Goal: Information Seeking & Learning: Find specific fact

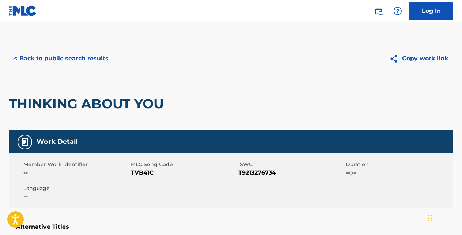
click at [101, 58] on button "< Back to public search results" at bounding box center [61, 58] width 105 height 18
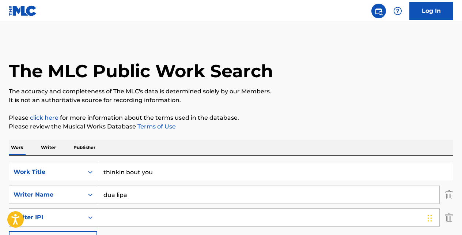
click at [164, 171] on input "thinkin bout you" at bounding box center [275, 172] width 356 height 18
type input "t"
paste input "LONG LIVE LONGNECKS"
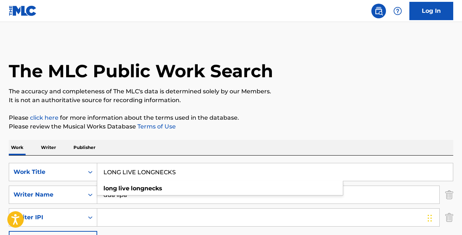
type input "LONG LIVE LONGNECKS"
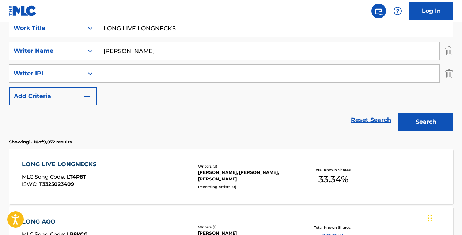
scroll to position [136, 0]
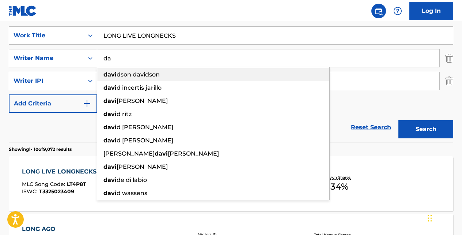
type input "d"
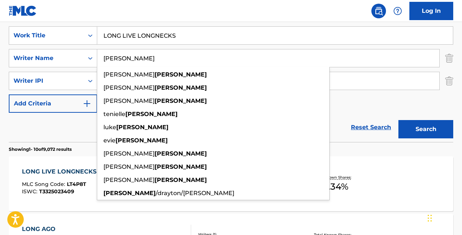
type input "[PERSON_NAME]"
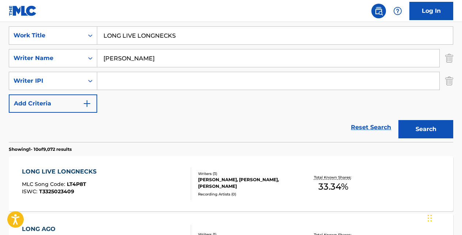
click at [398, 120] on button "Search" at bounding box center [425, 129] width 55 height 18
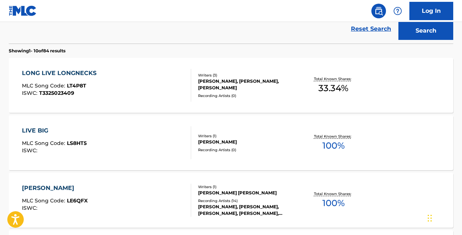
scroll to position [234, 0]
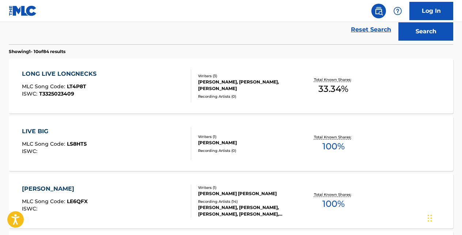
click at [91, 69] on div "LONG LIVE LONGNECKS MLC Song Code : LT4P8T ISWC : T3325023409 Writers ( 3 ) [PE…" at bounding box center [231, 85] width 444 height 55
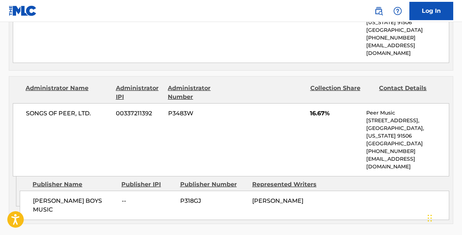
scroll to position [414, 0]
